Goal: Task Accomplishment & Management: Manage account settings

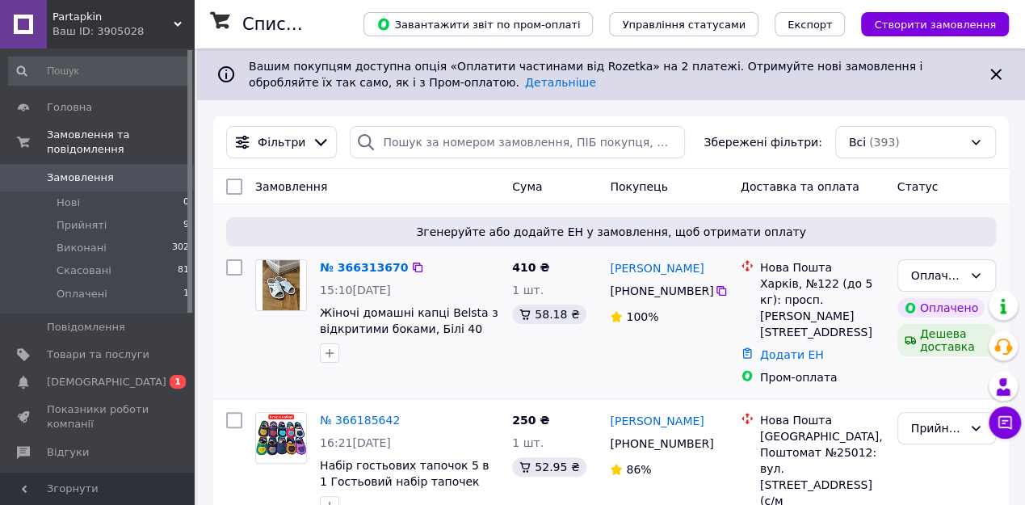
click at [273, 275] on img at bounding box center [281, 285] width 38 height 50
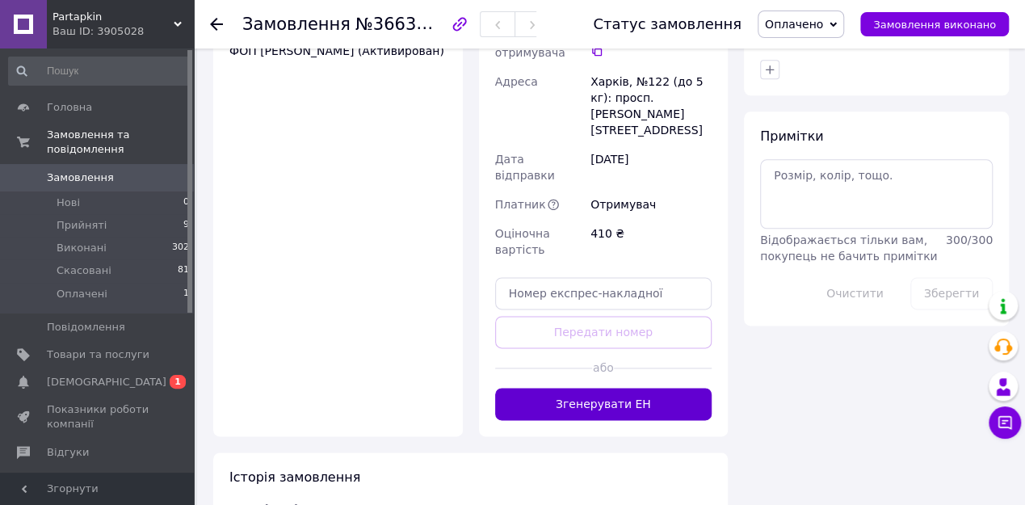
scroll to position [945, 0]
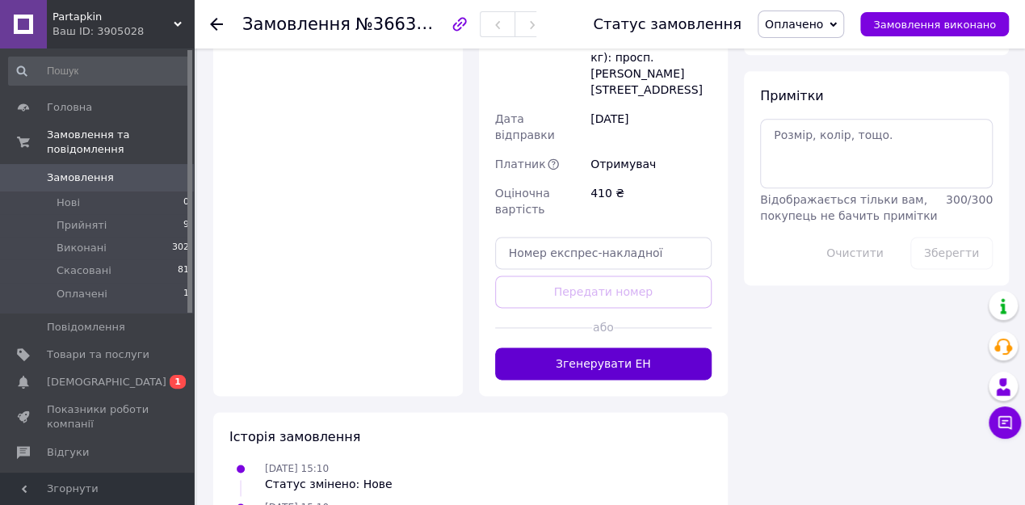
click at [615, 347] on button "Згенерувати ЕН" at bounding box center [603, 363] width 217 height 32
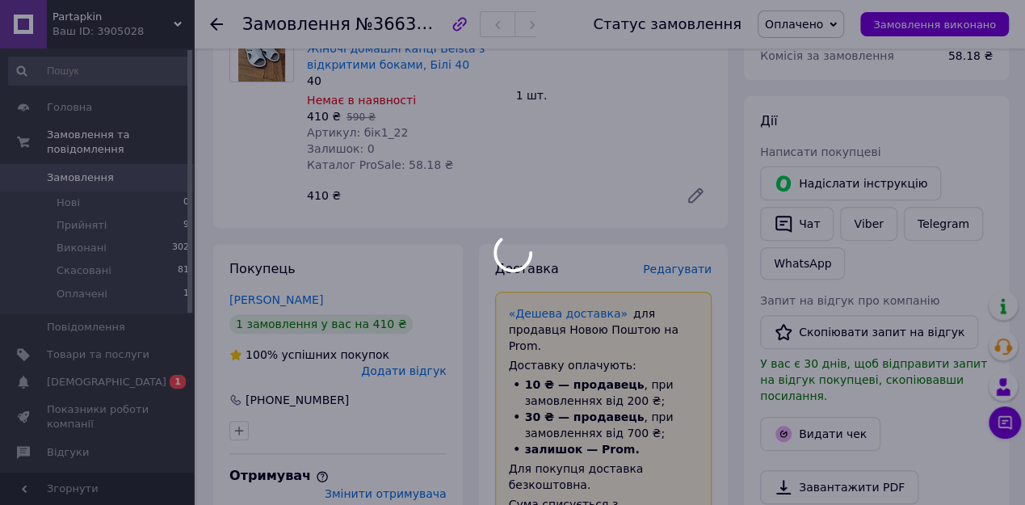
scroll to position [29, 0]
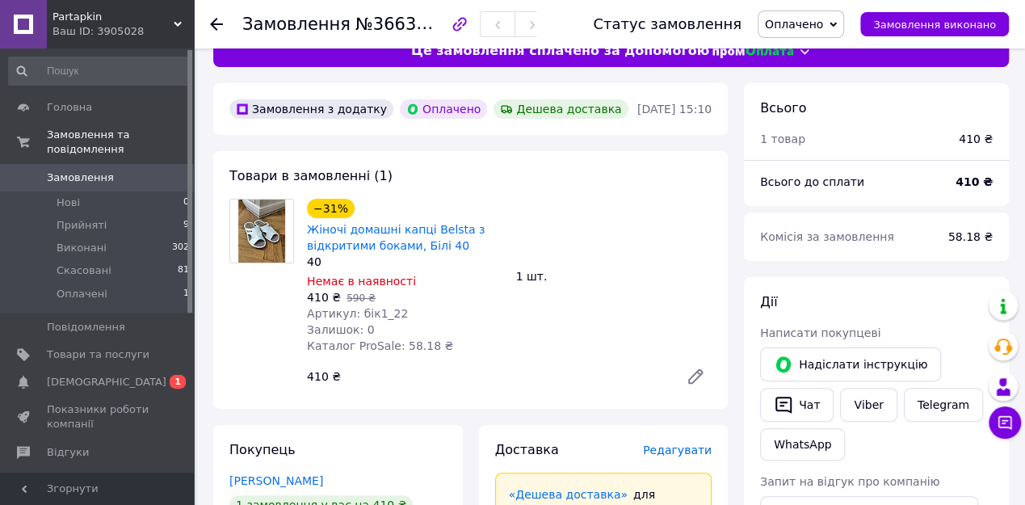
click at [823, 24] on span "Оплачено" at bounding box center [794, 24] width 58 height 13
click at [814, 52] on li "Прийнято" at bounding box center [800, 56] width 85 height 24
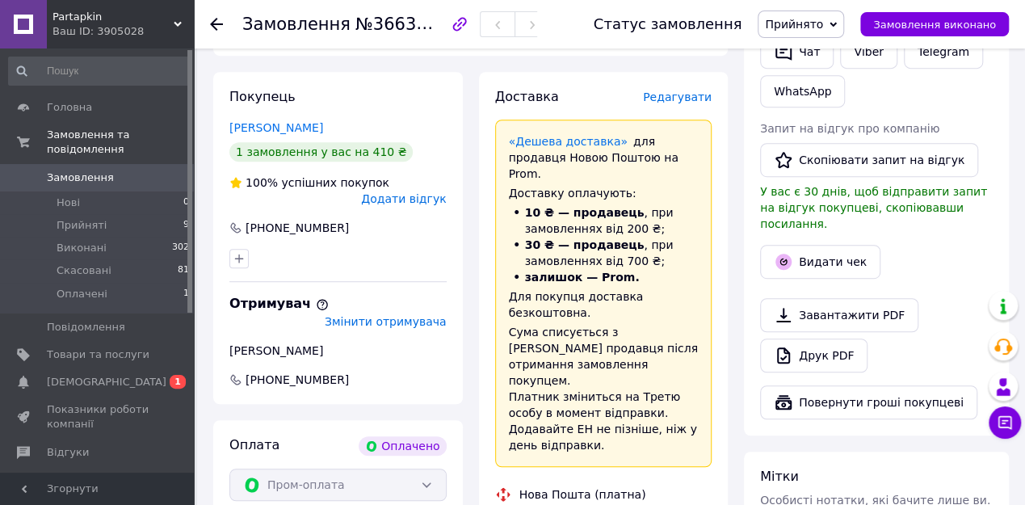
scroll to position [352, 0]
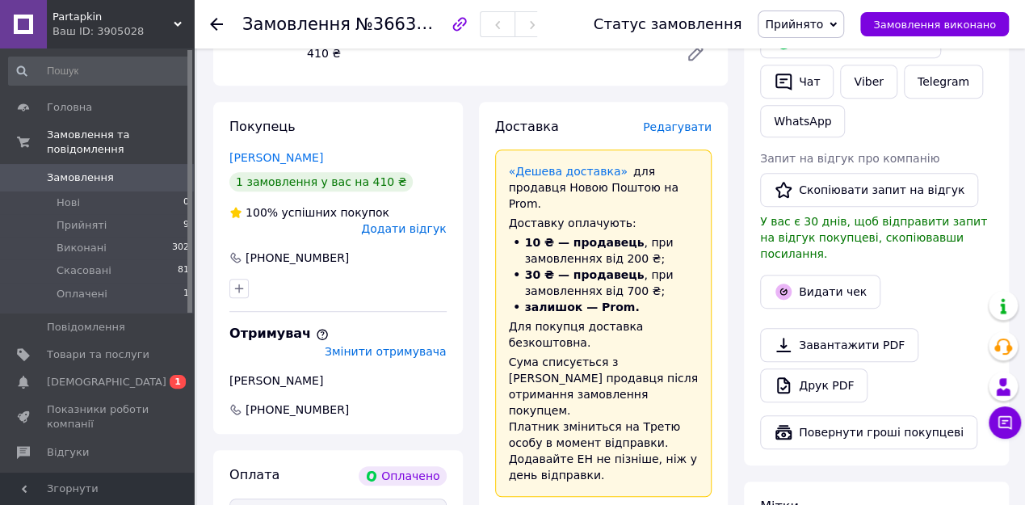
click at [216, 26] on icon at bounding box center [216, 24] width 13 height 13
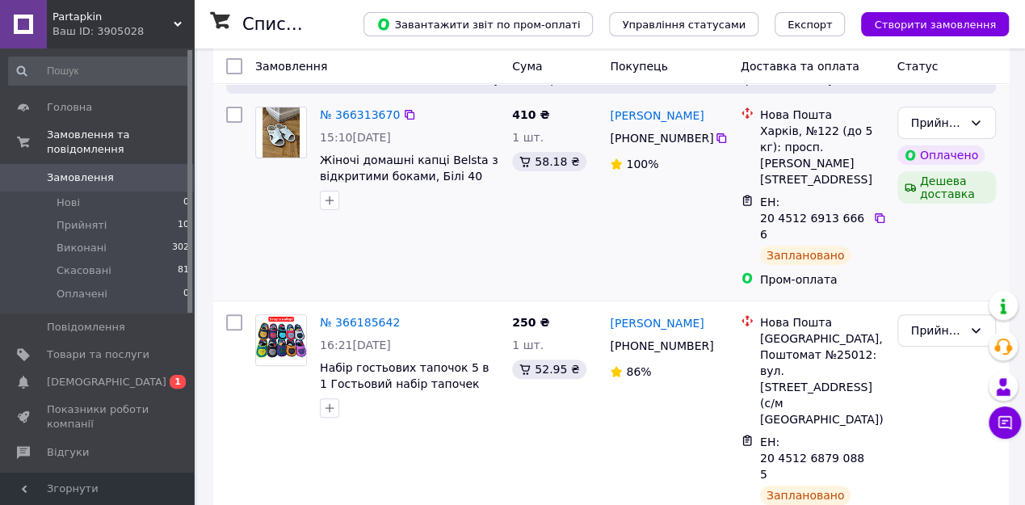
scroll to position [162, 0]
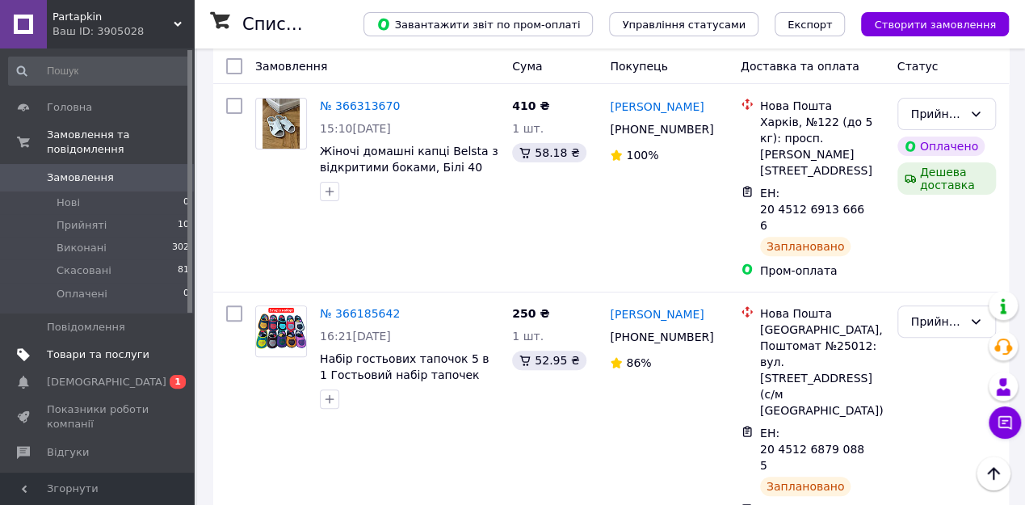
click at [117, 347] on span "Товари та послуги" at bounding box center [98, 354] width 103 height 15
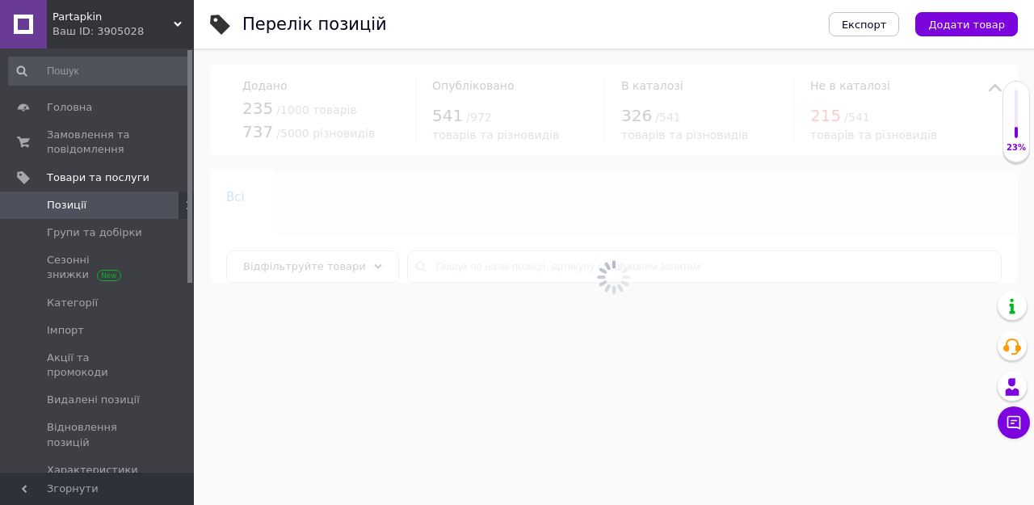
click at [71, 210] on span "Позиції" at bounding box center [67, 205] width 40 height 15
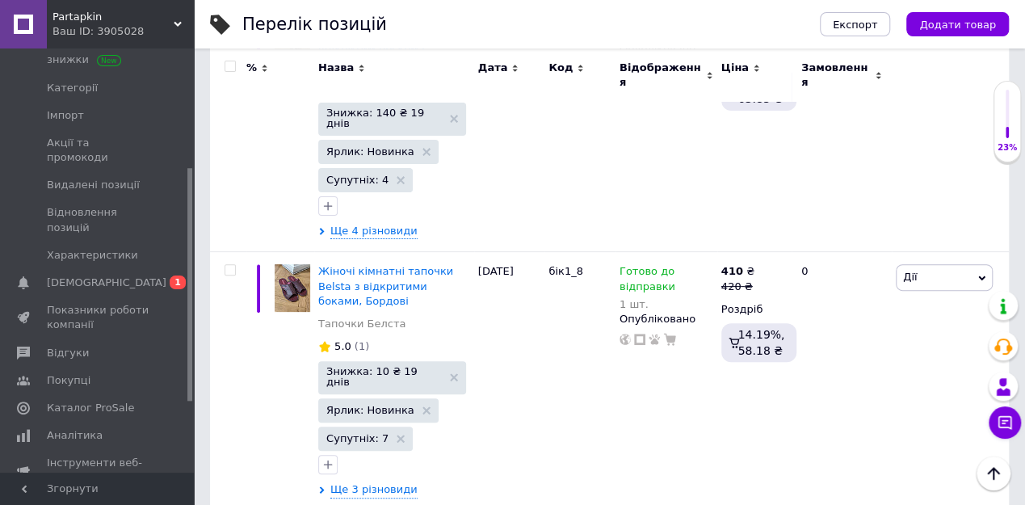
scroll to position [18600, 0]
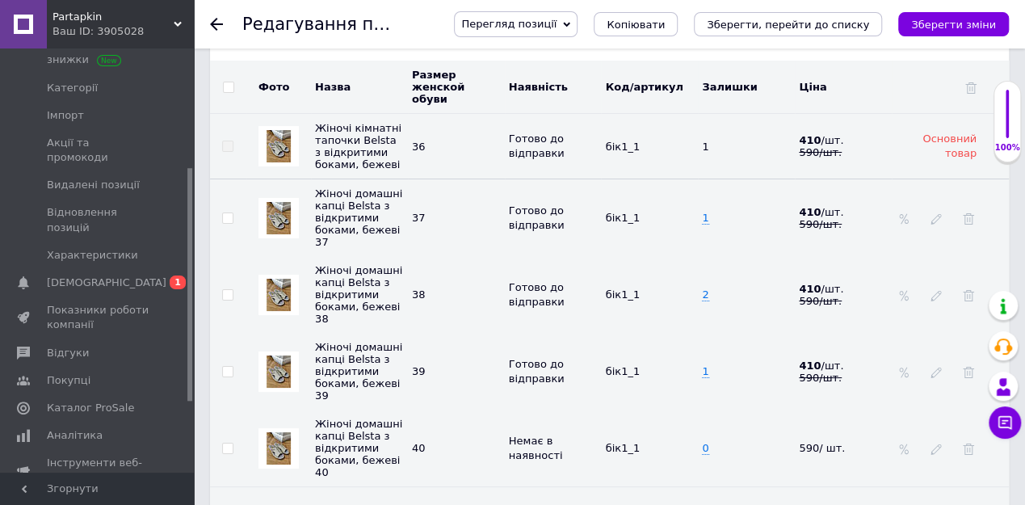
scroll to position [2936, 0]
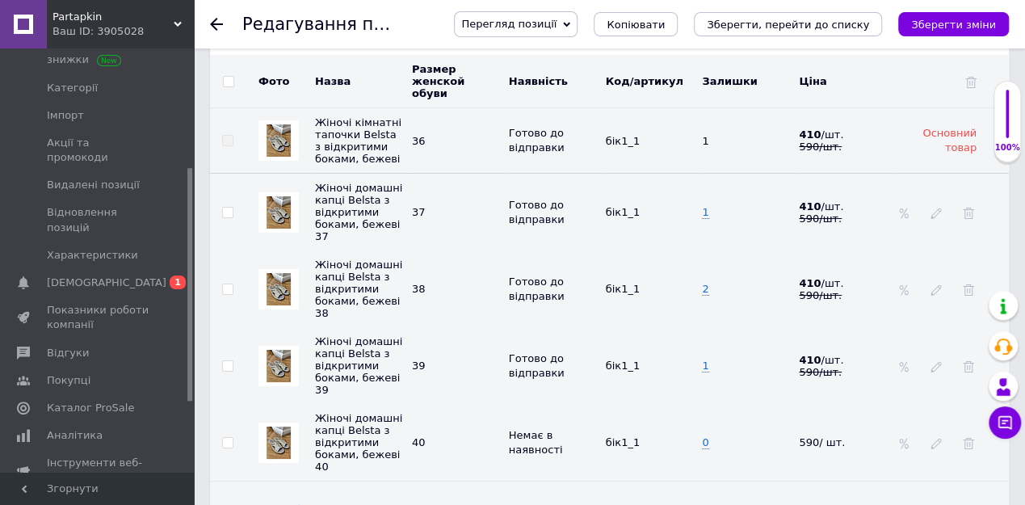
click at [204, 22] on div "Редагування позиції: Жіночі кімнатні тапочки Belsta з відкритими боками, бежеві…" at bounding box center [609, 24] width 831 height 48
click at [213, 22] on use at bounding box center [216, 24] width 13 height 13
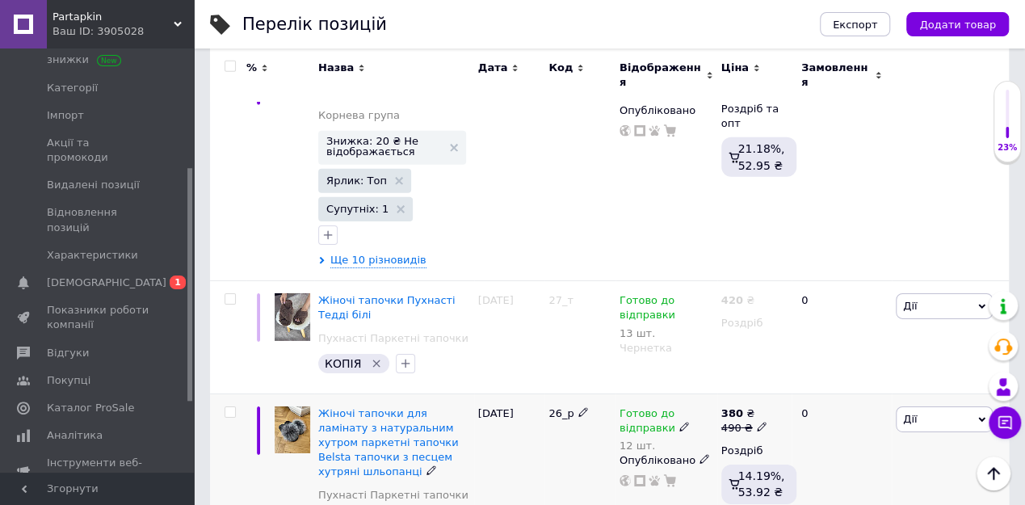
scroll to position [2476, 0]
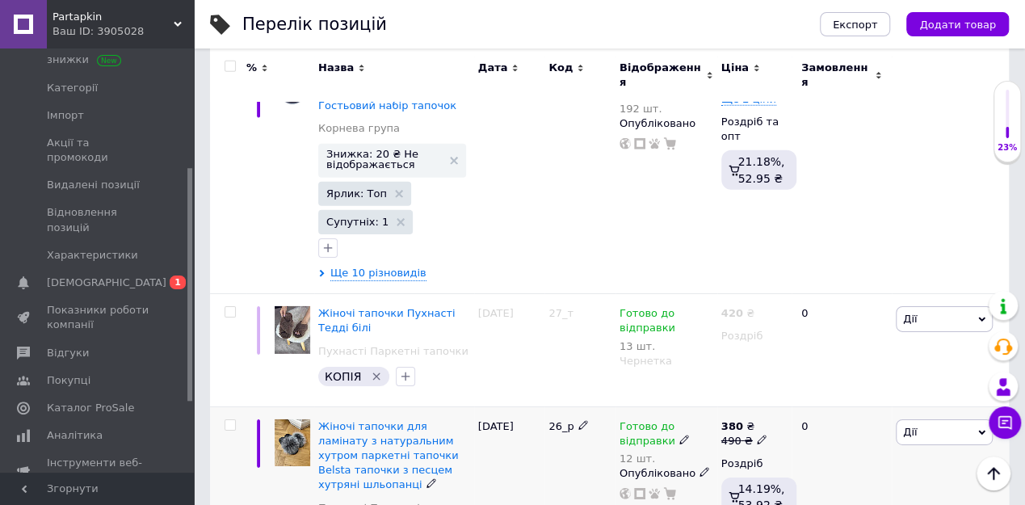
click at [297, 419] on img at bounding box center [293, 442] width 36 height 47
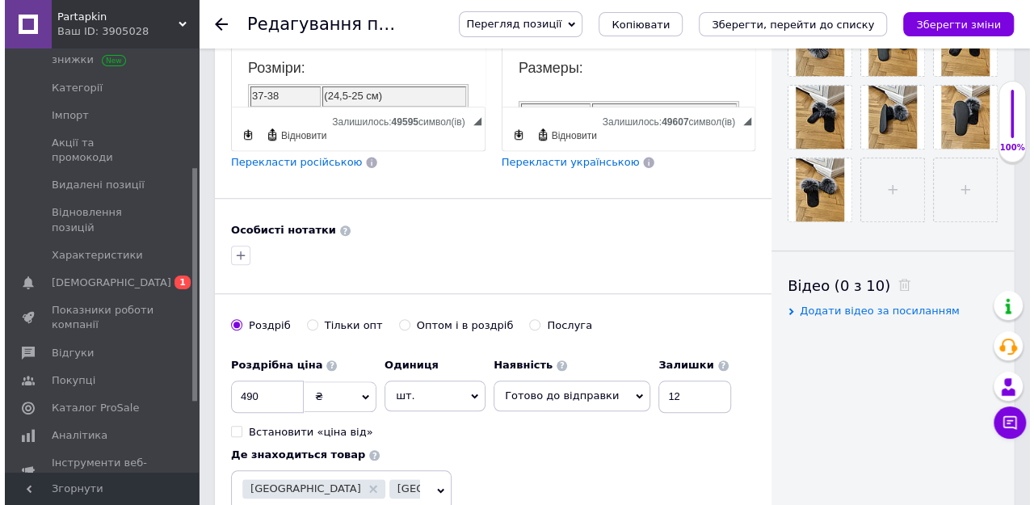
scroll to position [338, 0]
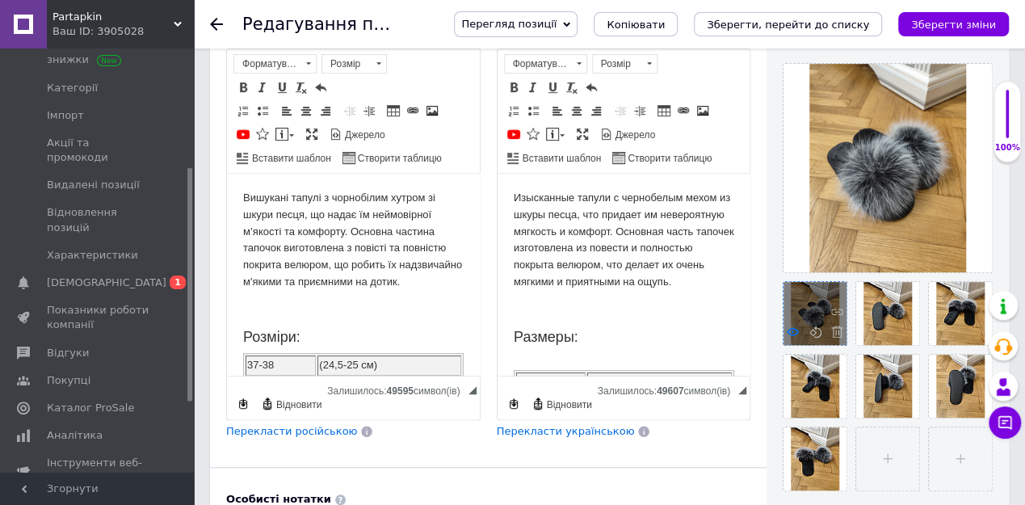
click at [790, 330] on icon at bounding box center [793, 331] width 12 height 12
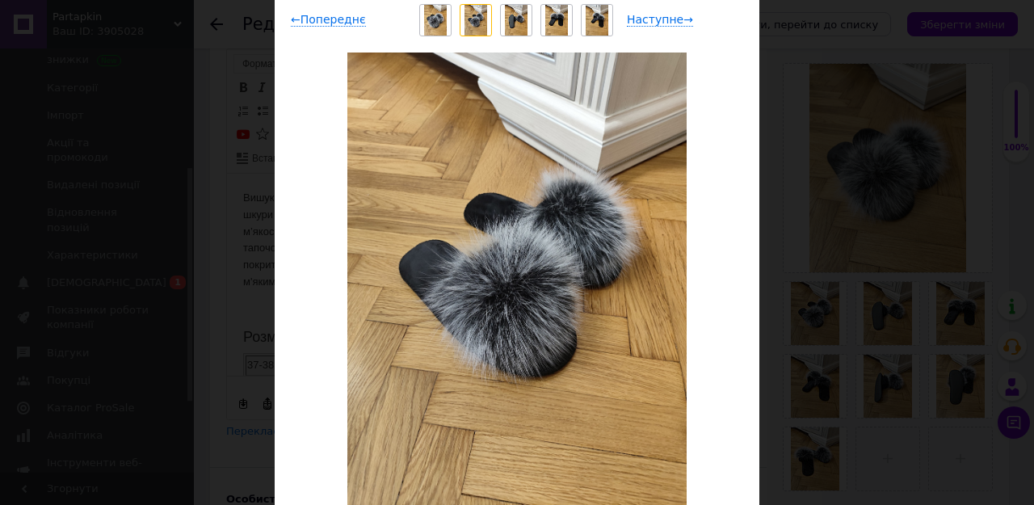
scroll to position [107, 0]
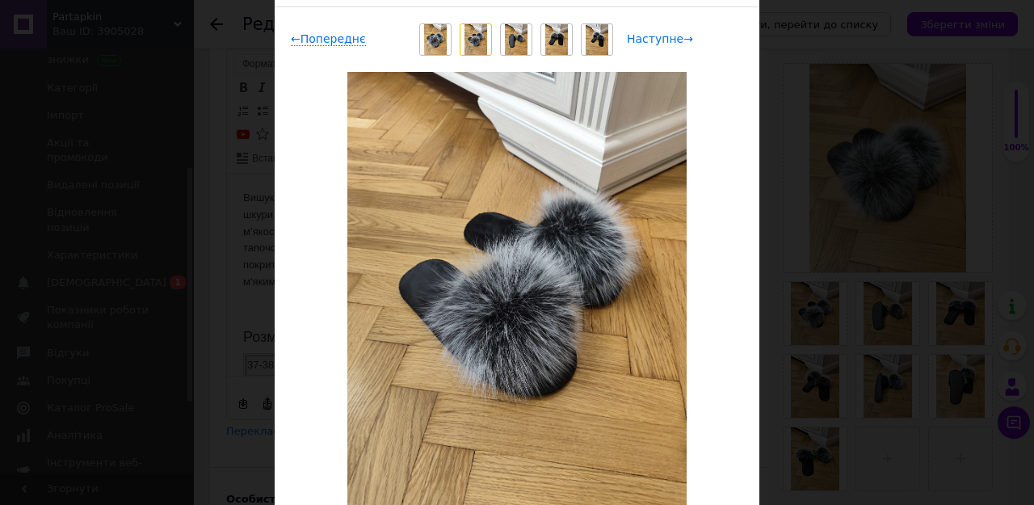
click at [681, 40] on span "Наступне →" at bounding box center [660, 39] width 66 height 14
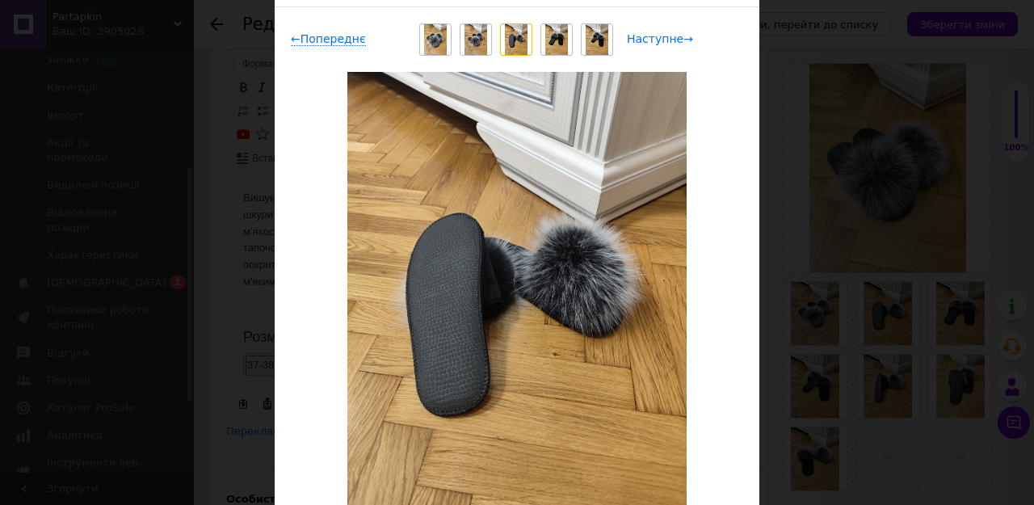
click at [681, 40] on span "Наступне →" at bounding box center [660, 39] width 66 height 14
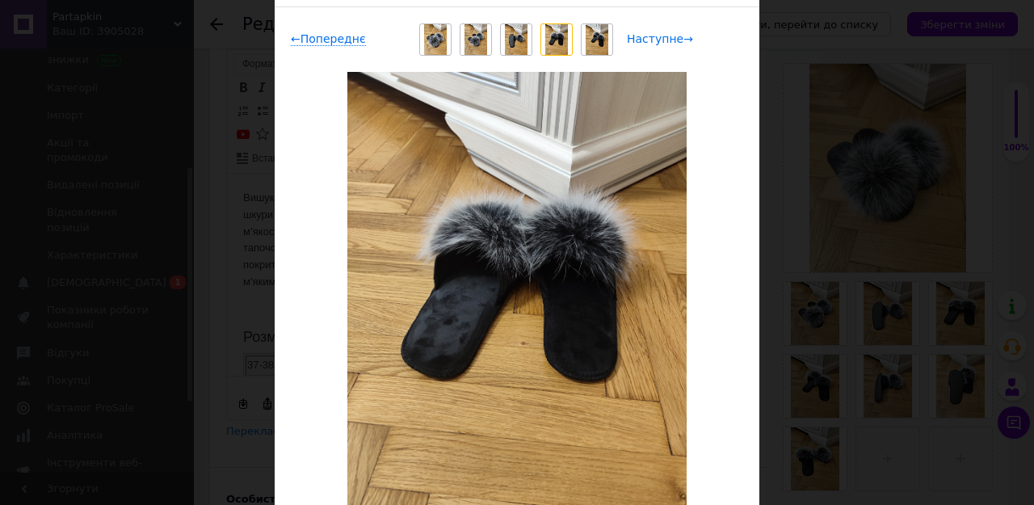
click at [681, 40] on span "Наступне →" at bounding box center [660, 39] width 66 height 14
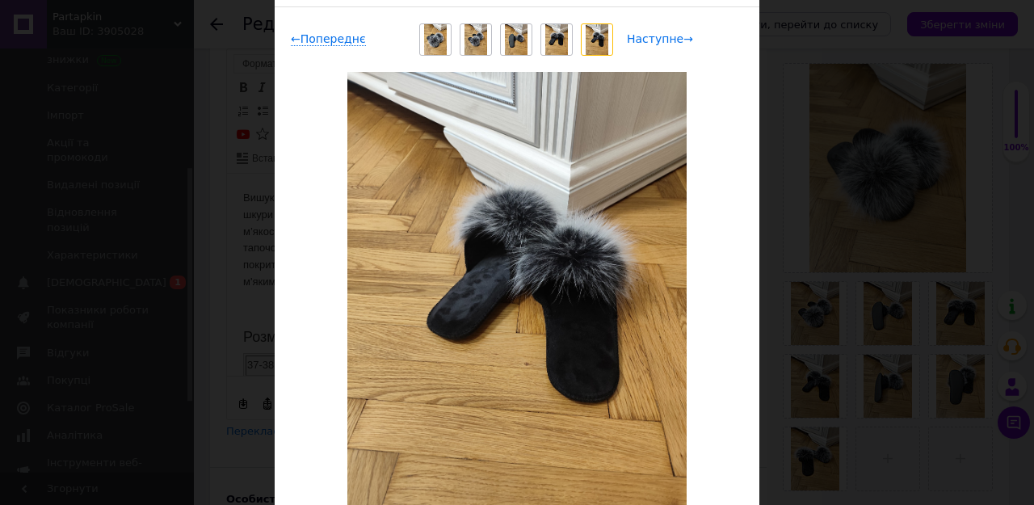
click at [681, 40] on span "Наступне →" at bounding box center [660, 39] width 66 height 14
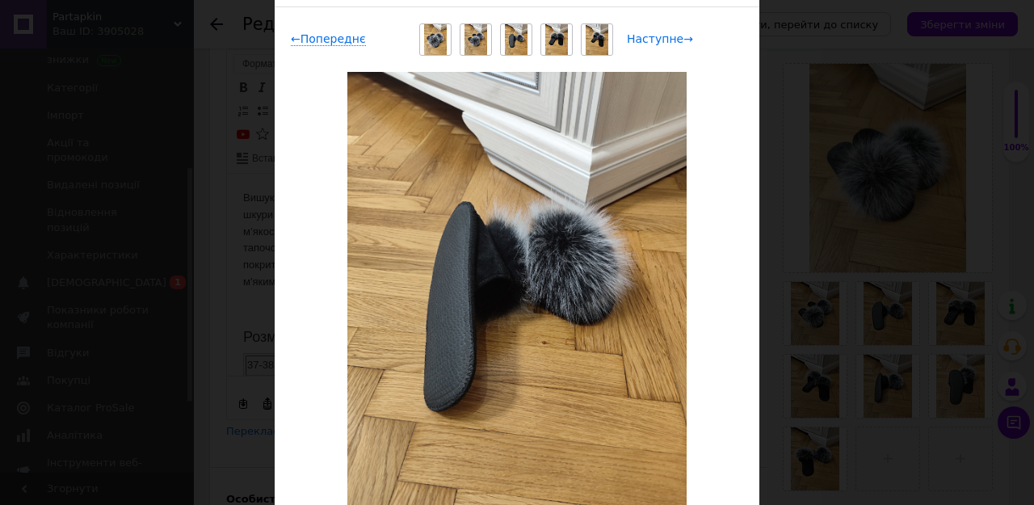
click at [681, 40] on span "Наступне →" at bounding box center [660, 39] width 66 height 14
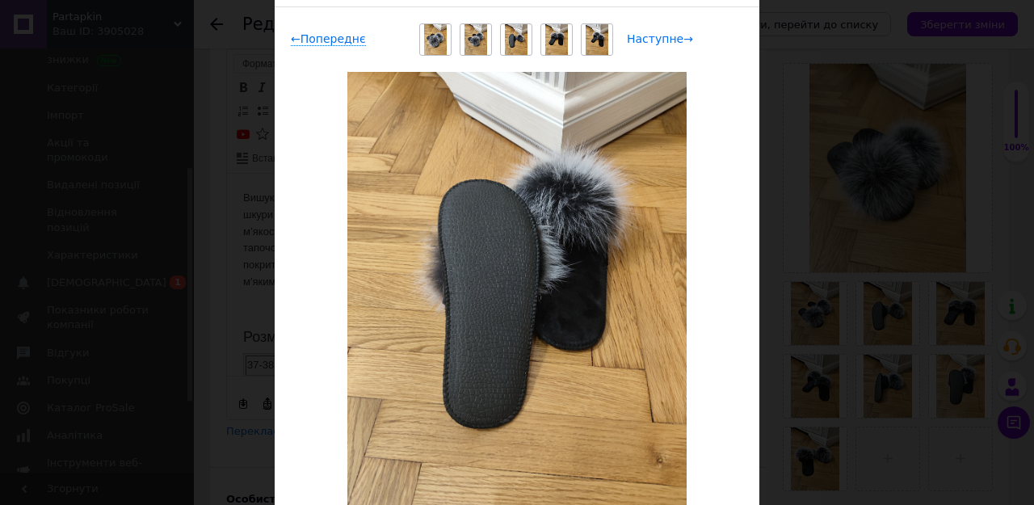
click at [681, 40] on span "Наступне →" at bounding box center [660, 39] width 66 height 14
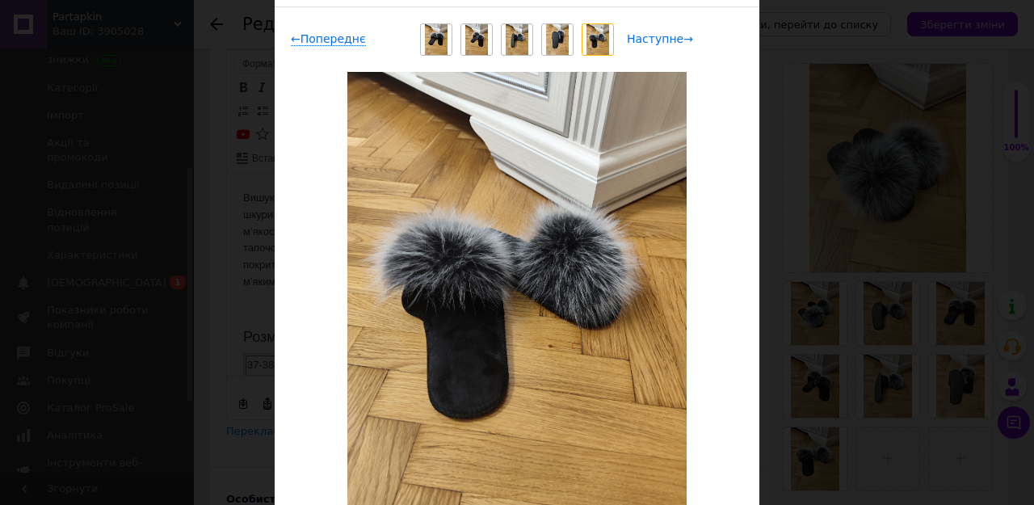
click at [681, 40] on span "Наступне →" at bounding box center [660, 39] width 66 height 14
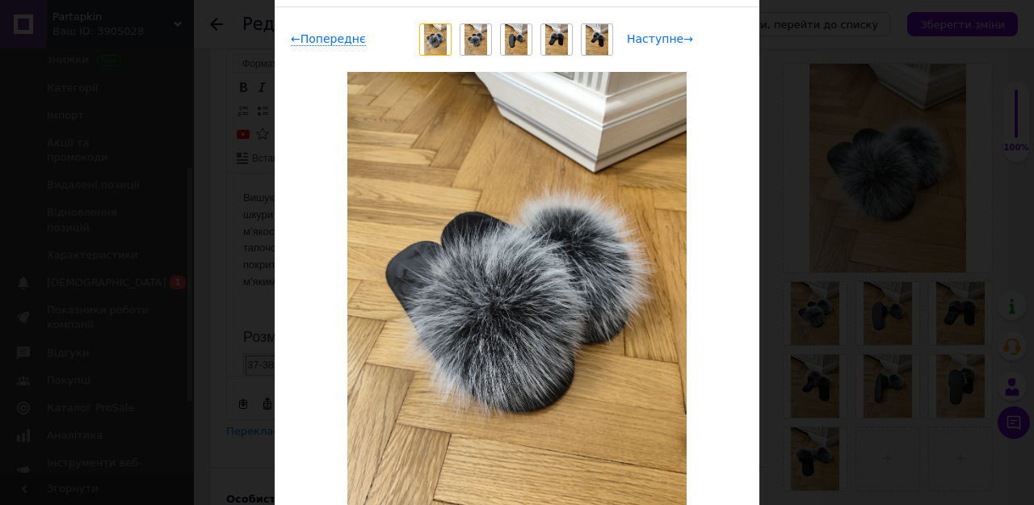
click at [681, 40] on span "Наступне →" at bounding box center [660, 39] width 66 height 14
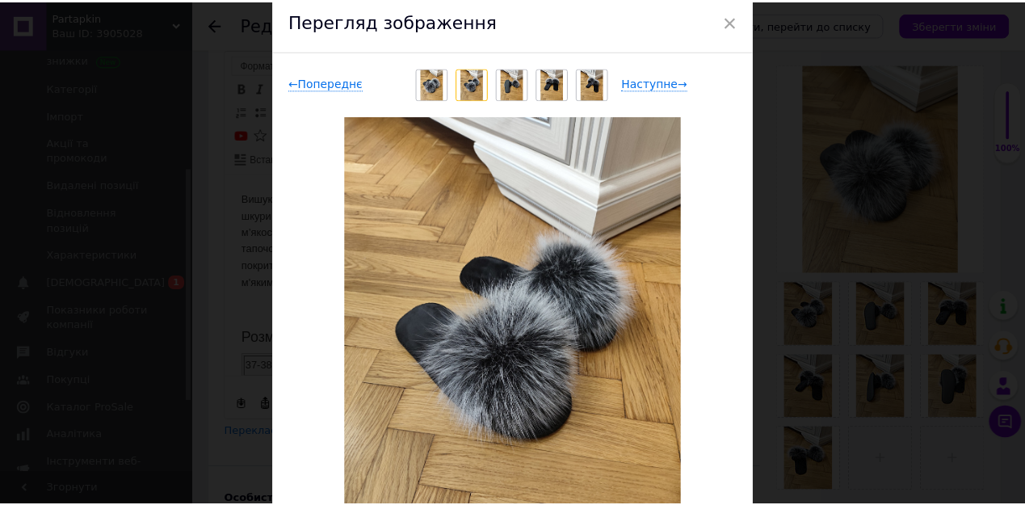
scroll to position [0, 0]
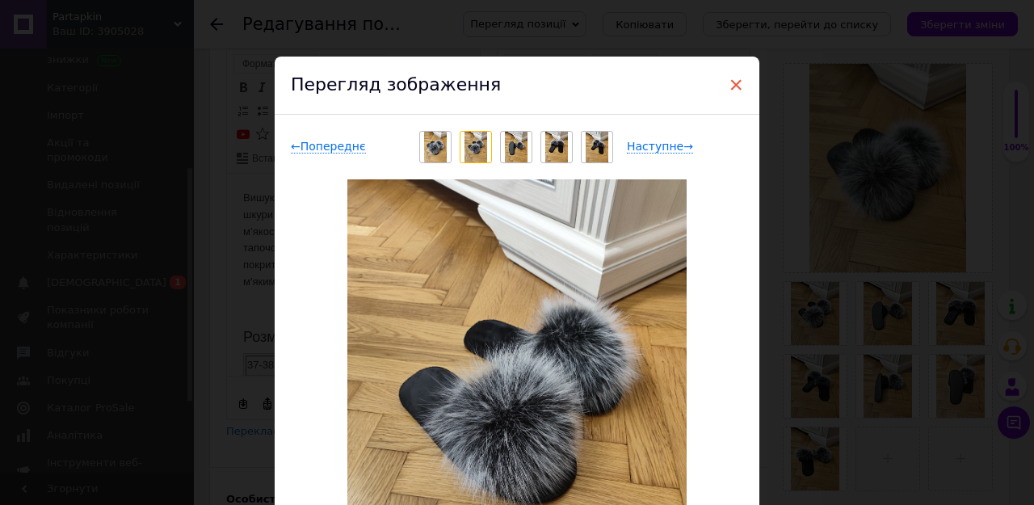
click at [734, 87] on span "×" at bounding box center [736, 84] width 15 height 27
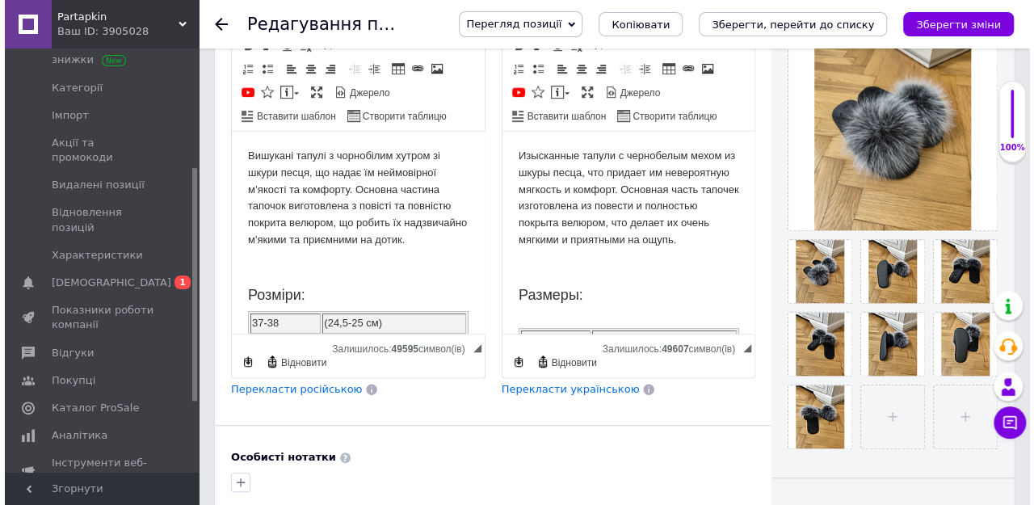
scroll to position [446, 0]
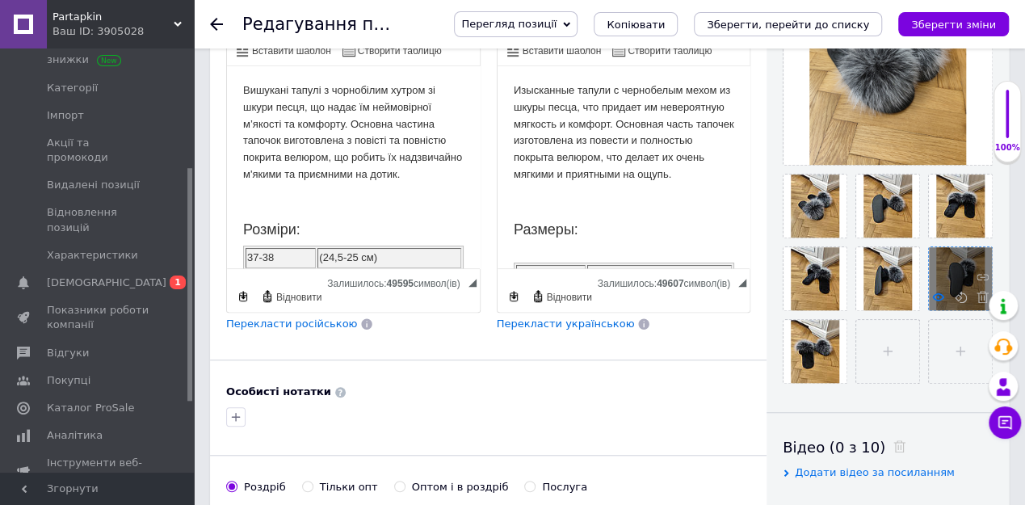
click at [936, 292] on icon at bounding box center [938, 297] width 12 height 12
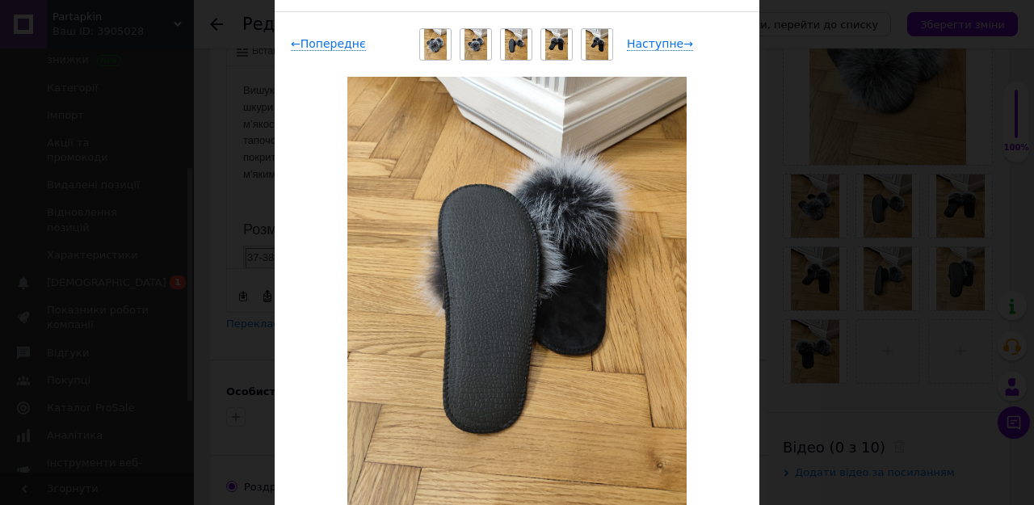
scroll to position [107, 0]
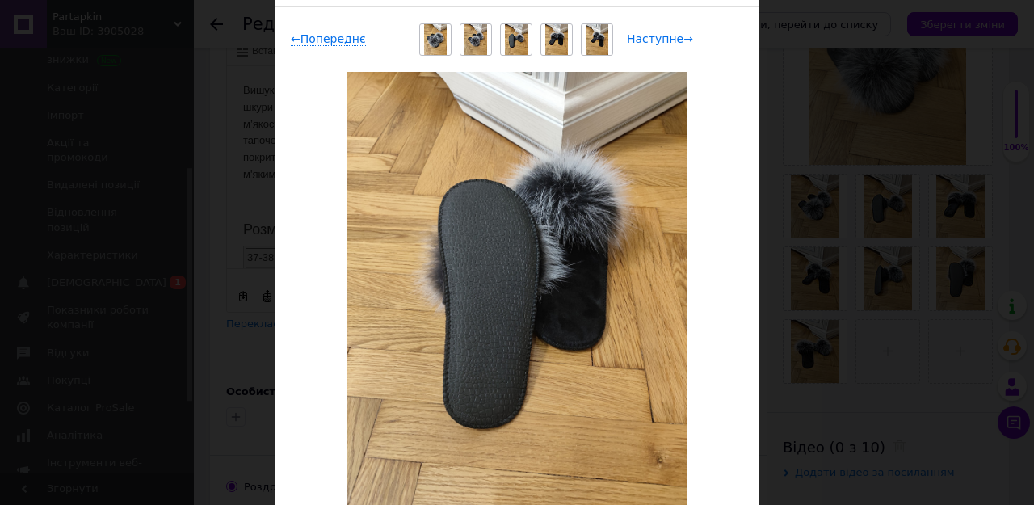
click at [681, 39] on span "Наступне →" at bounding box center [660, 39] width 66 height 14
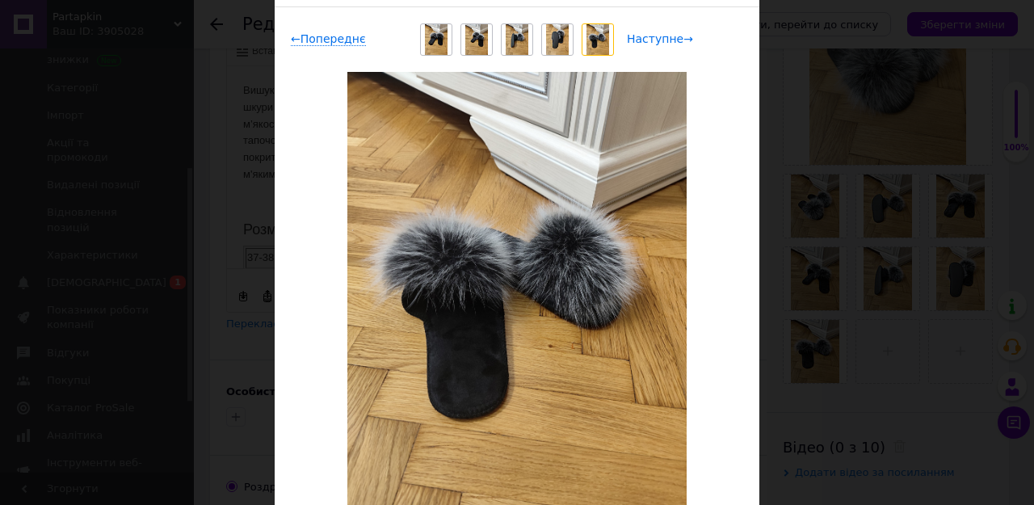
click at [681, 39] on span "Наступне →" at bounding box center [660, 39] width 66 height 14
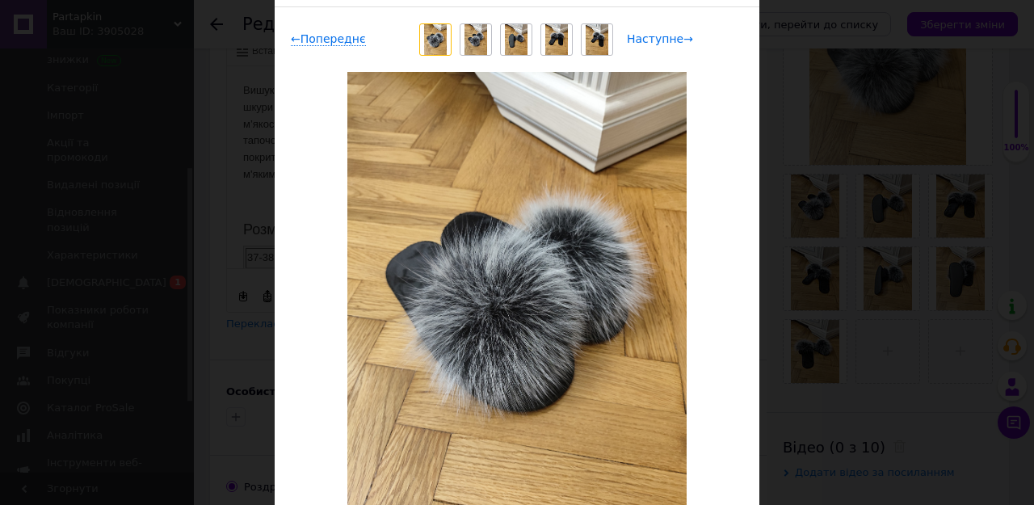
click at [681, 39] on span "Наступне →" at bounding box center [660, 39] width 66 height 14
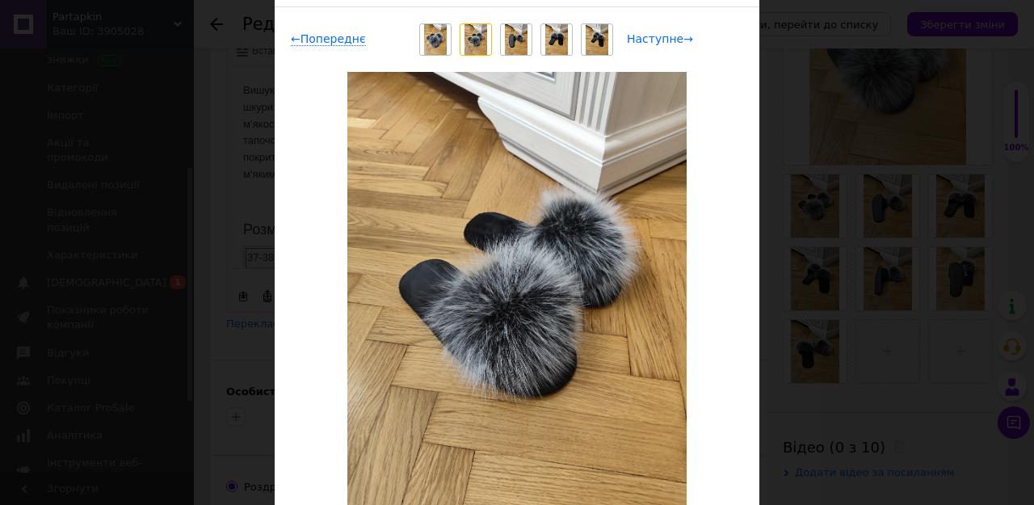
click at [681, 39] on span "Наступне →" at bounding box center [660, 39] width 66 height 14
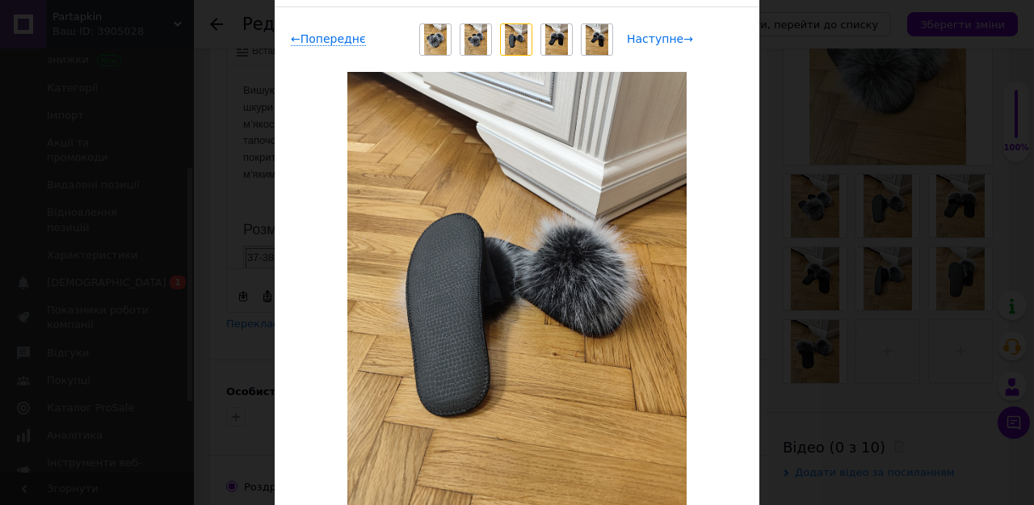
click at [681, 39] on span "Наступне →" at bounding box center [660, 39] width 66 height 14
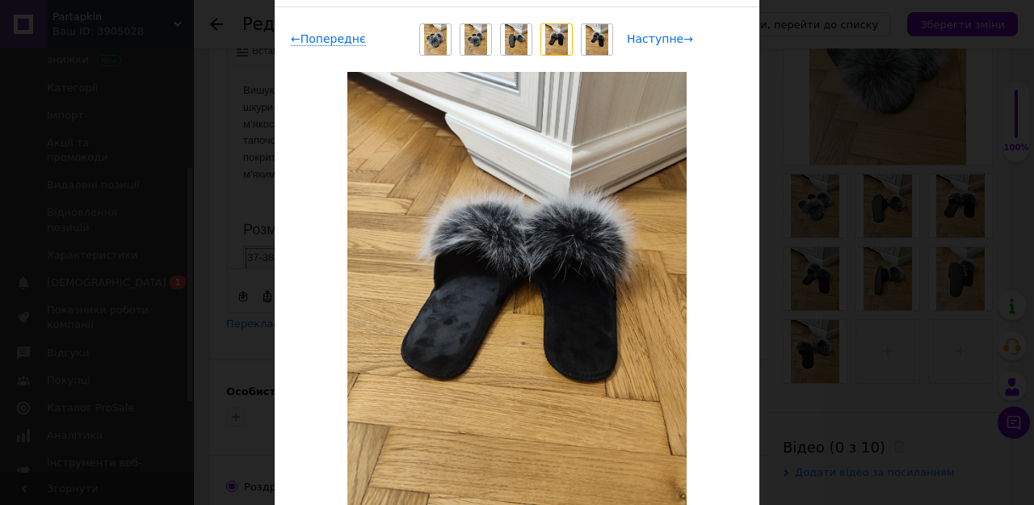
click at [681, 39] on span "Наступне →" at bounding box center [660, 39] width 66 height 14
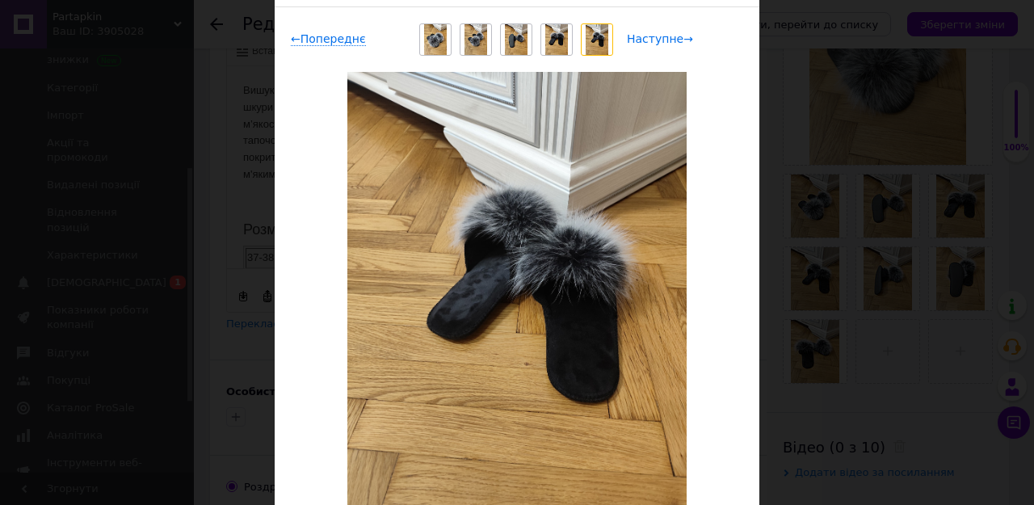
click at [681, 39] on span "Наступне →" at bounding box center [660, 39] width 66 height 14
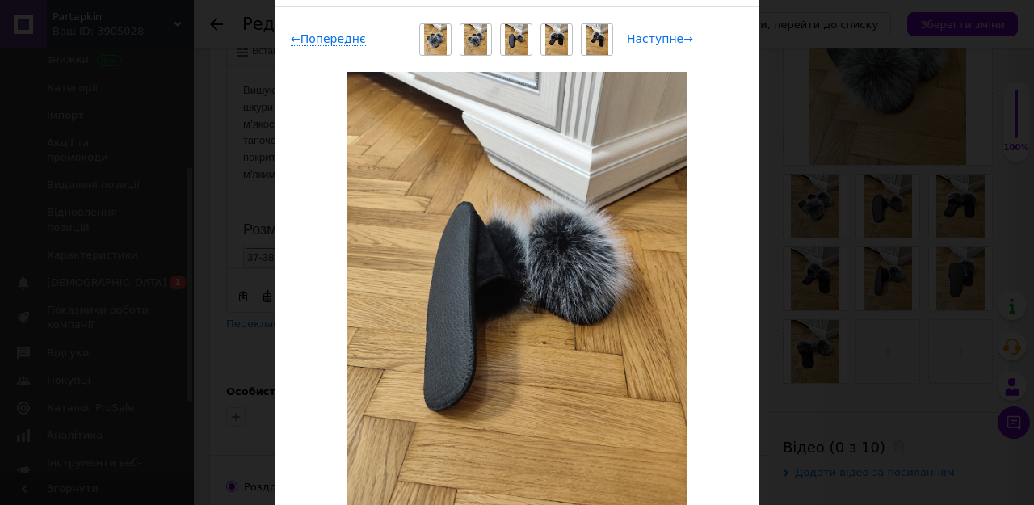
click at [681, 39] on span "Наступне →" at bounding box center [660, 39] width 66 height 14
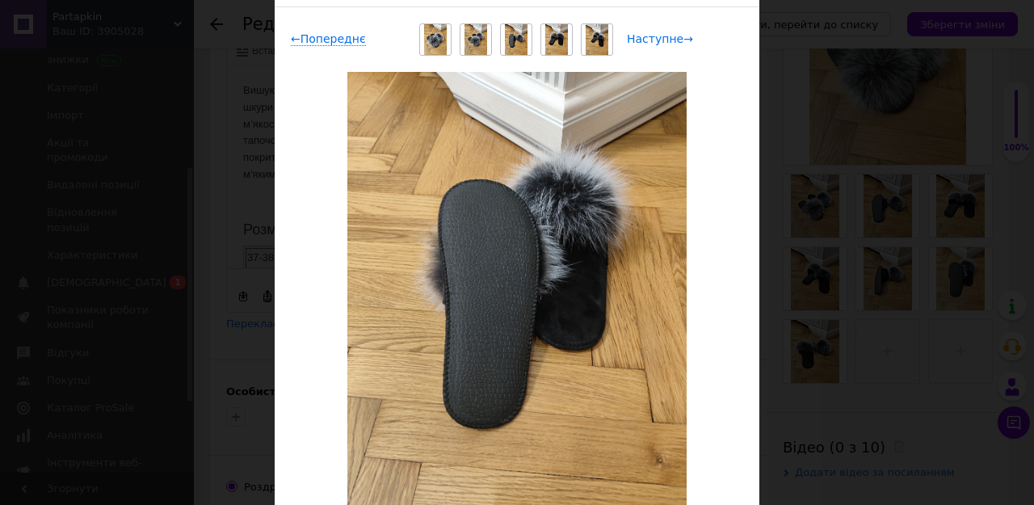
click at [681, 39] on span "Наступне →" at bounding box center [660, 39] width 66 height 14
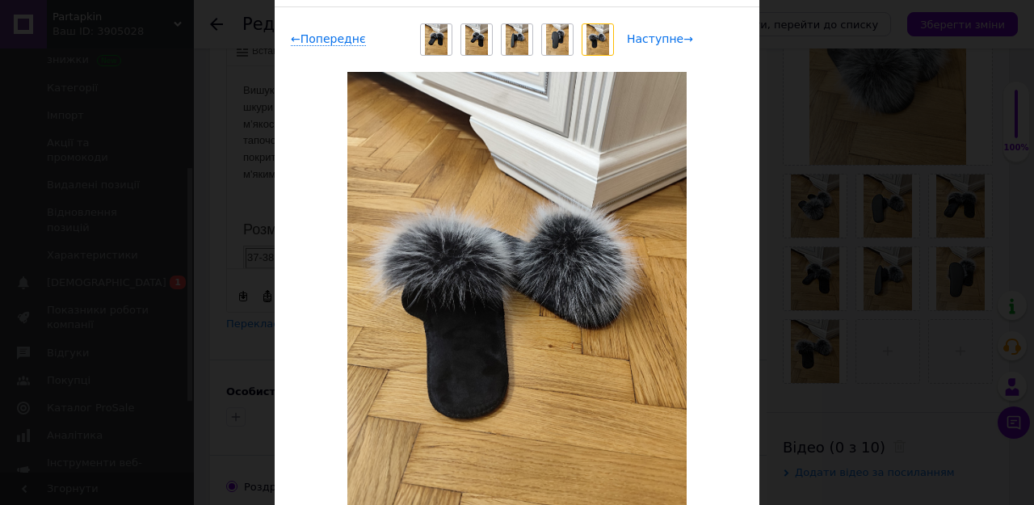
click at [681, 39] on span "Наступне →" at bounding box center [660, 39] width 66 height 14
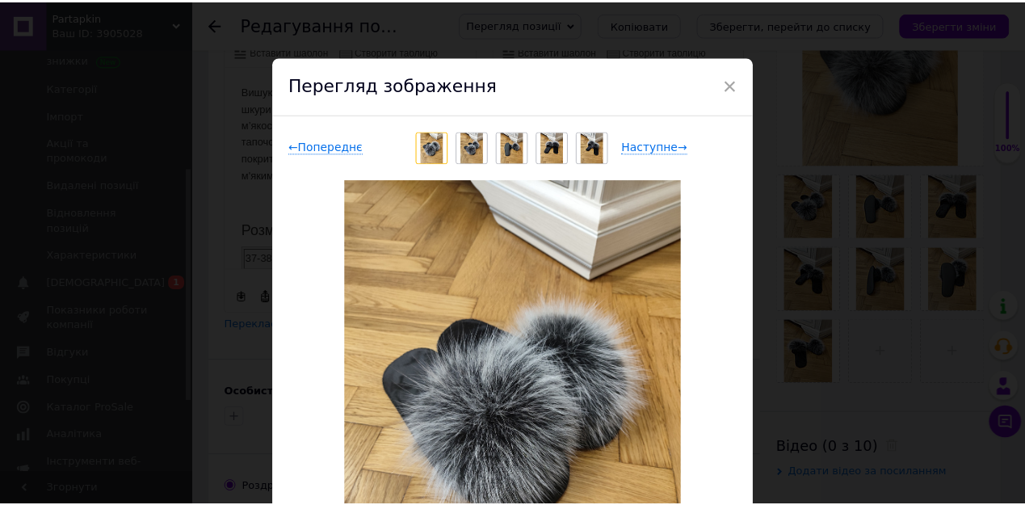
scroll to position [0, 0]
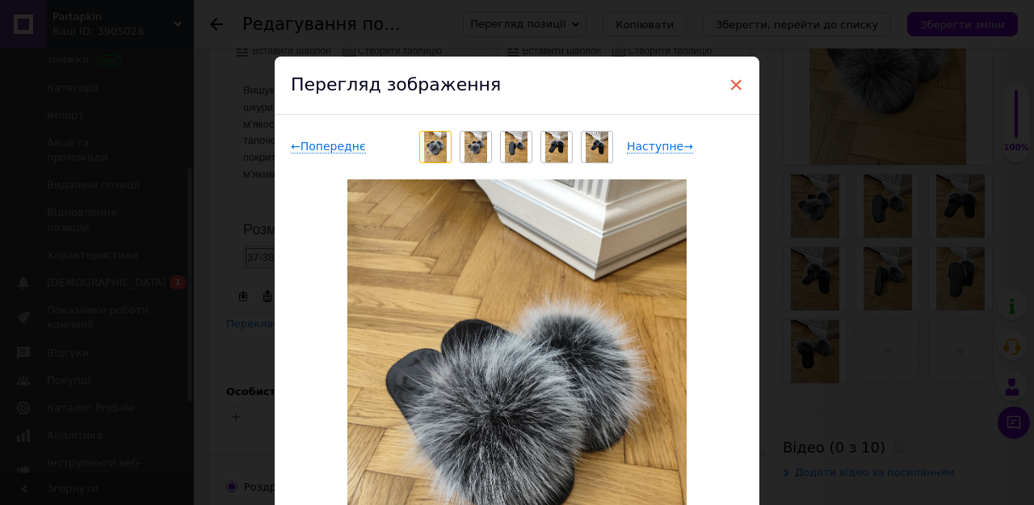
click at [735, 87] on span "×" at bounding box center [736, 84] width 15 height 27
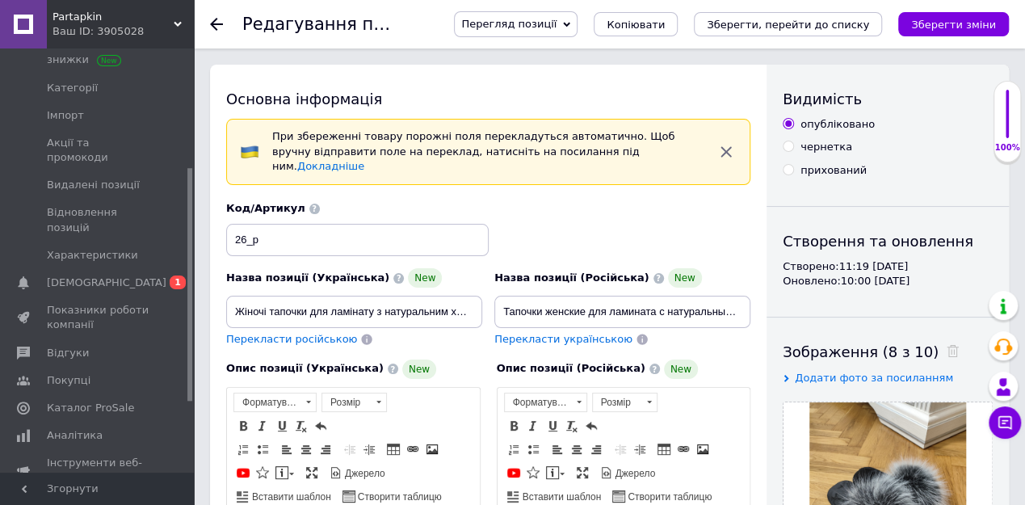
click at [217, 22] on icon at bounding box center [216, 24] width 13 height 13
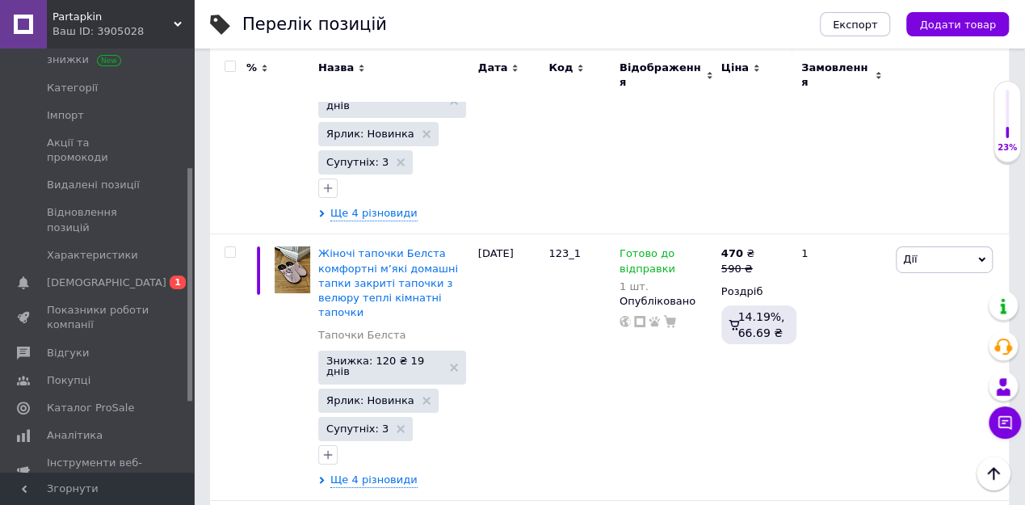
scroll to position [11747, 0]
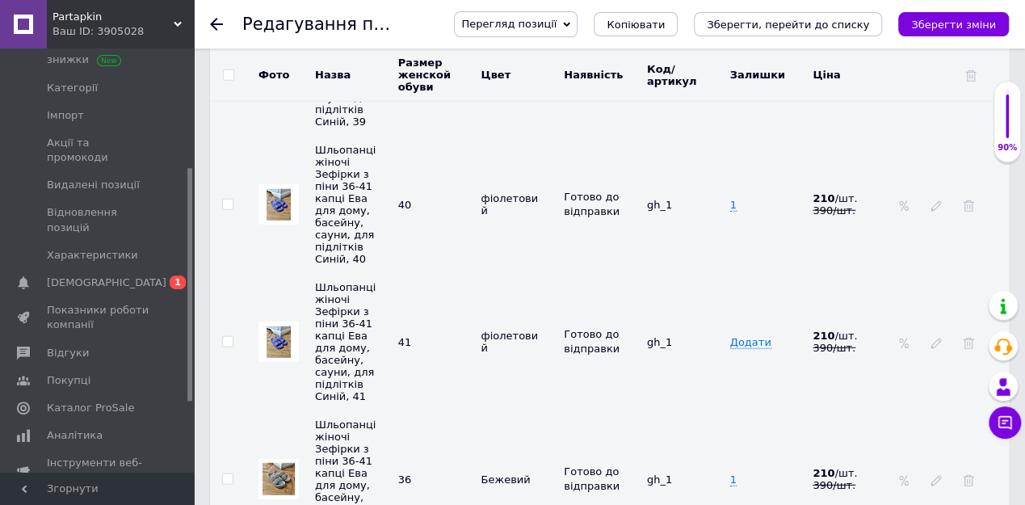
scroll to position [5184, 0]
